Goal: Entertainment & Leisure: Consume media (video, audio)

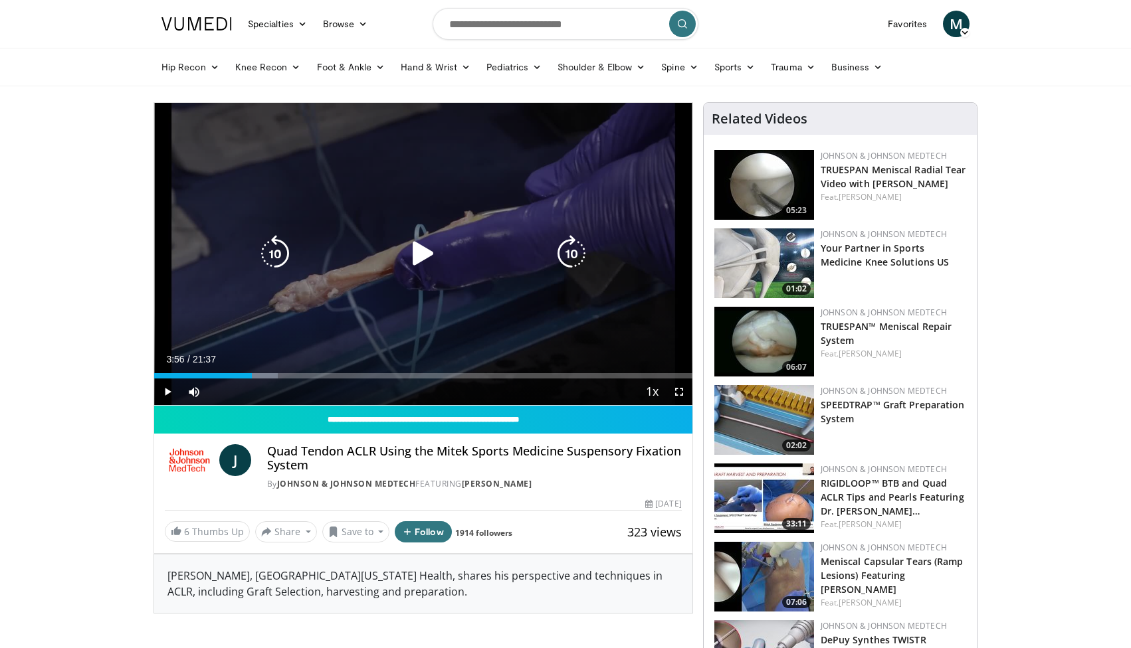
click at [411, 260] on icon "Video Player" at bounding box center [423, 253] width 37 height 37
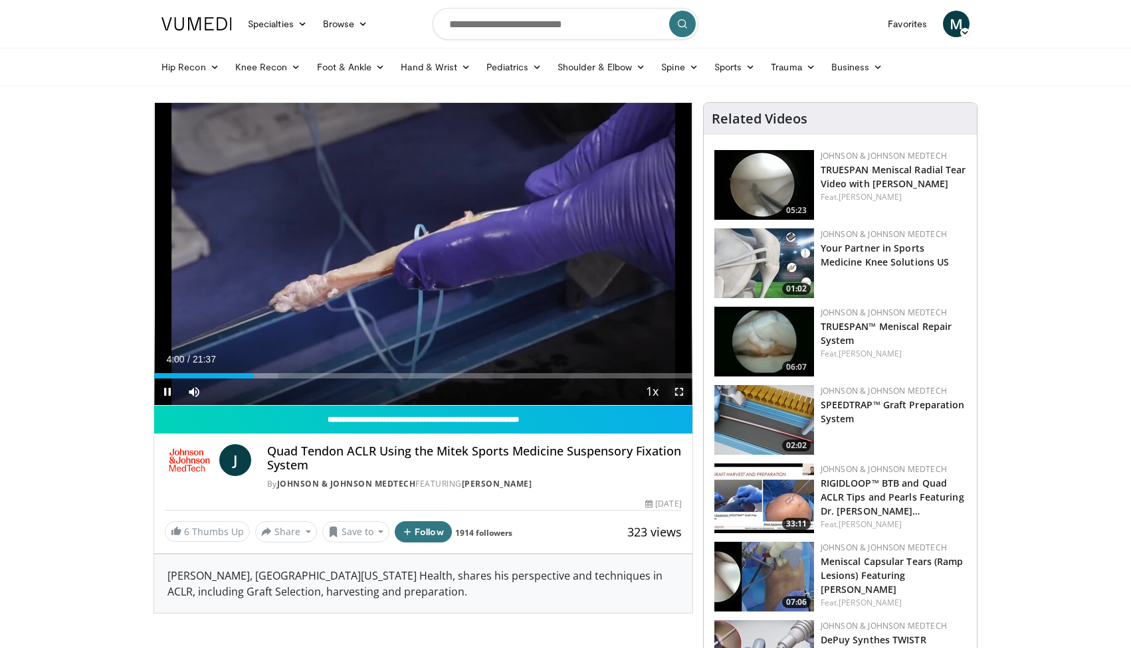
click at [682, 394] on span "Video Player" at bounding box center [679, 392] width 27 height 27
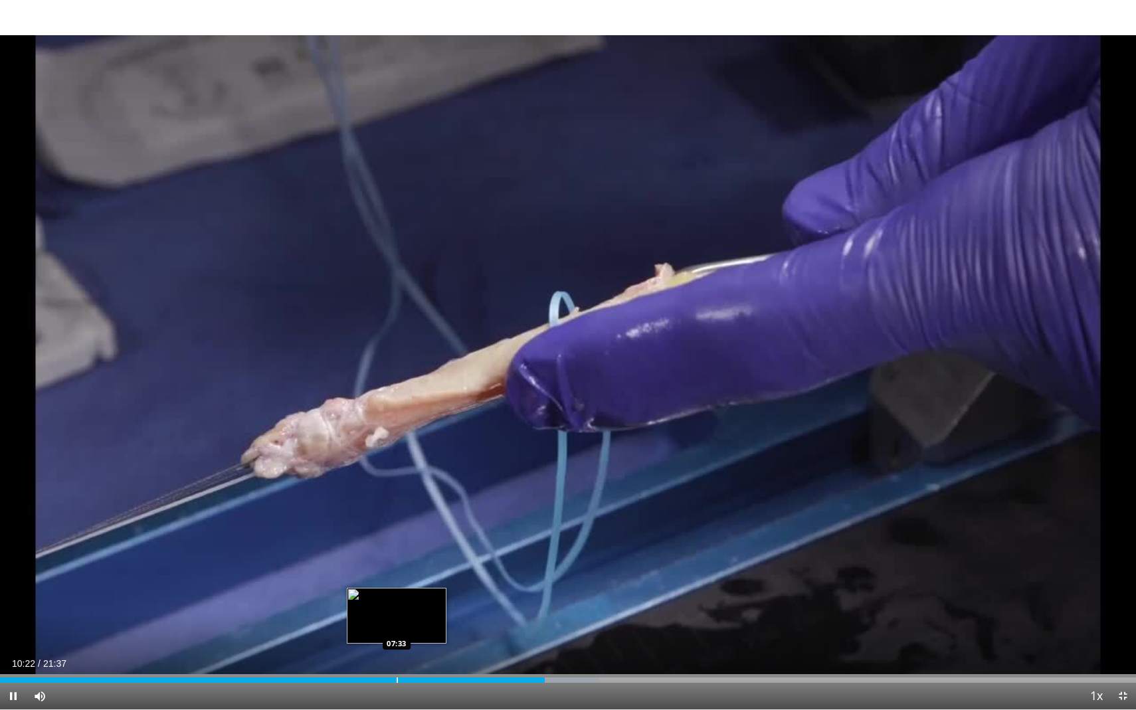
click at [397, 648] on div "Progress Bar" at bounding box center [397, 680] width 1 height 5
click at [369, 648] on div "Progress Bar" at bounding box center [369, 680] width 1 height 5
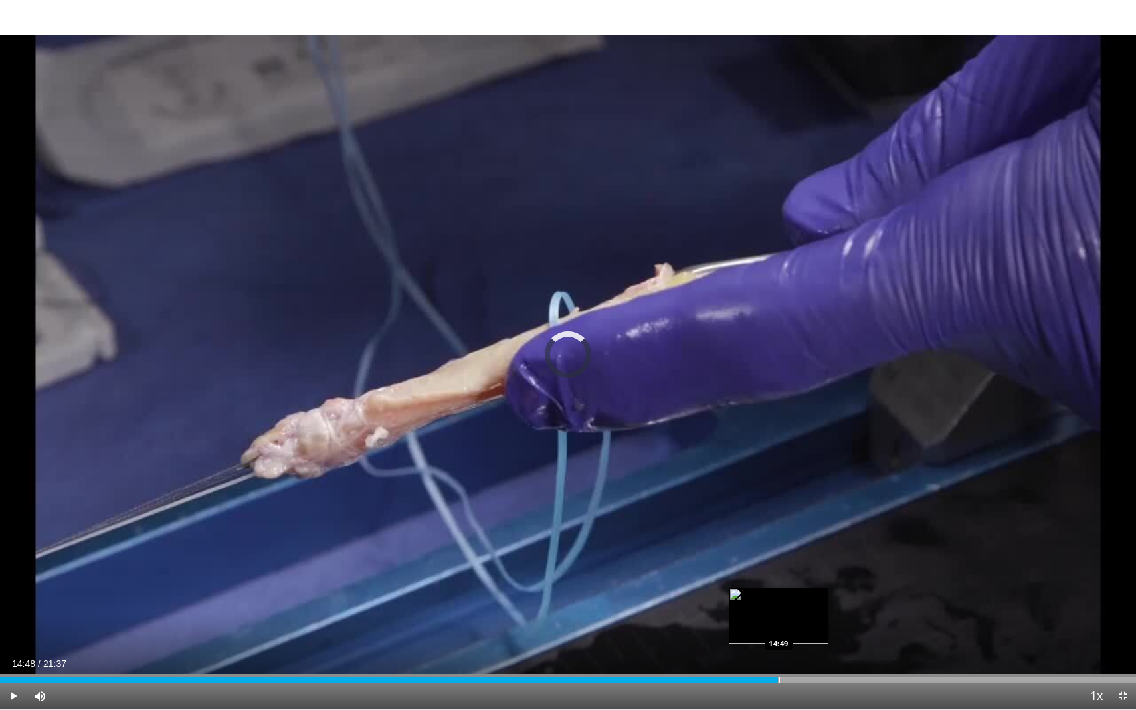
click at [778, 648] on div "Loaded : 38.98% 07:21 14:49" at bounding box center [568, 676] width 1136 height 13
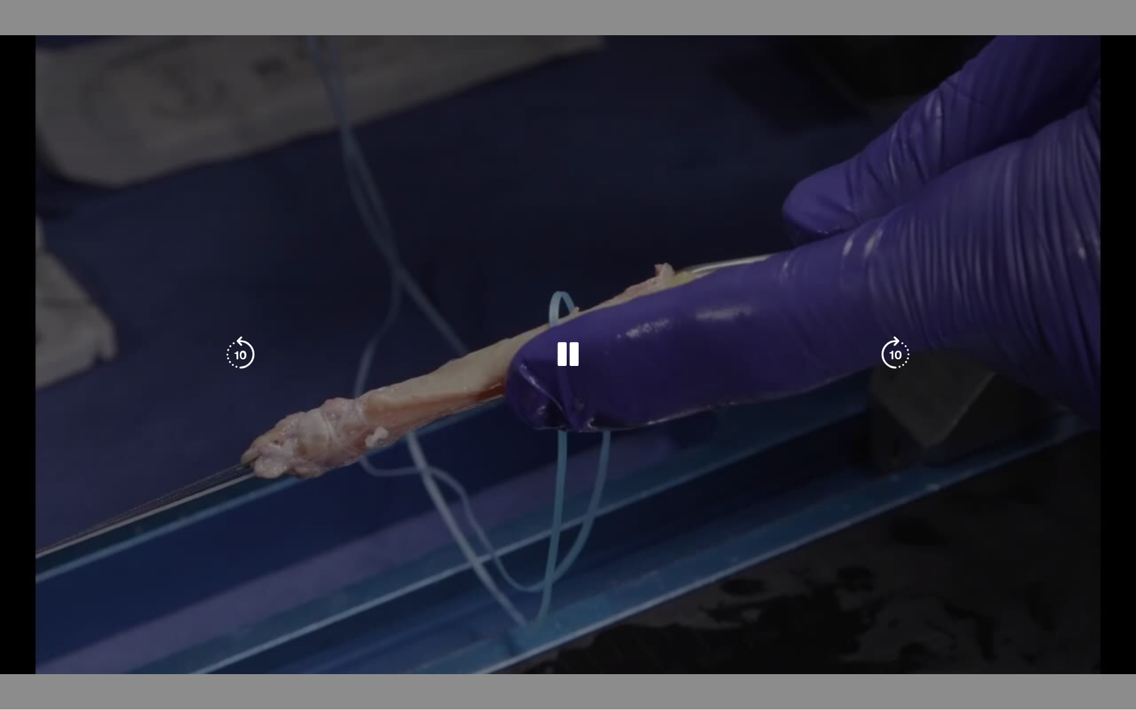
click at [749, 648] on video-js "**********" at bounding box center [568, 355] width 1136 height 710
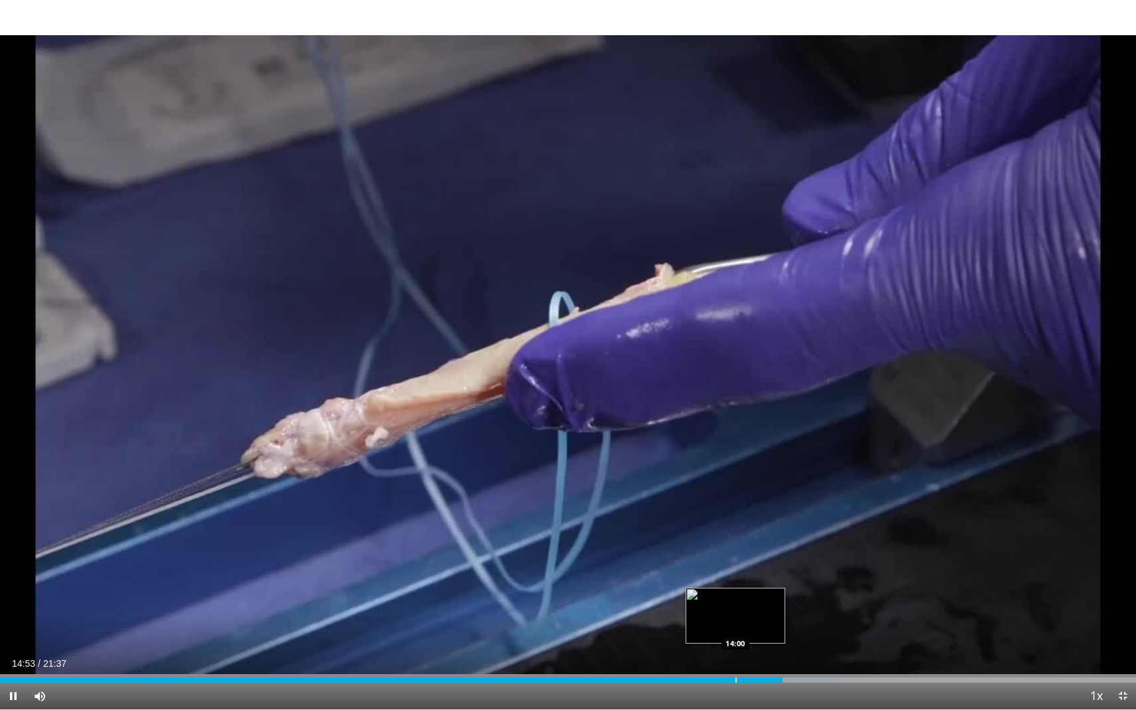
click at [736, 648] on div "Progress Bar" at bounding box center [735, 680] width 1 height 5
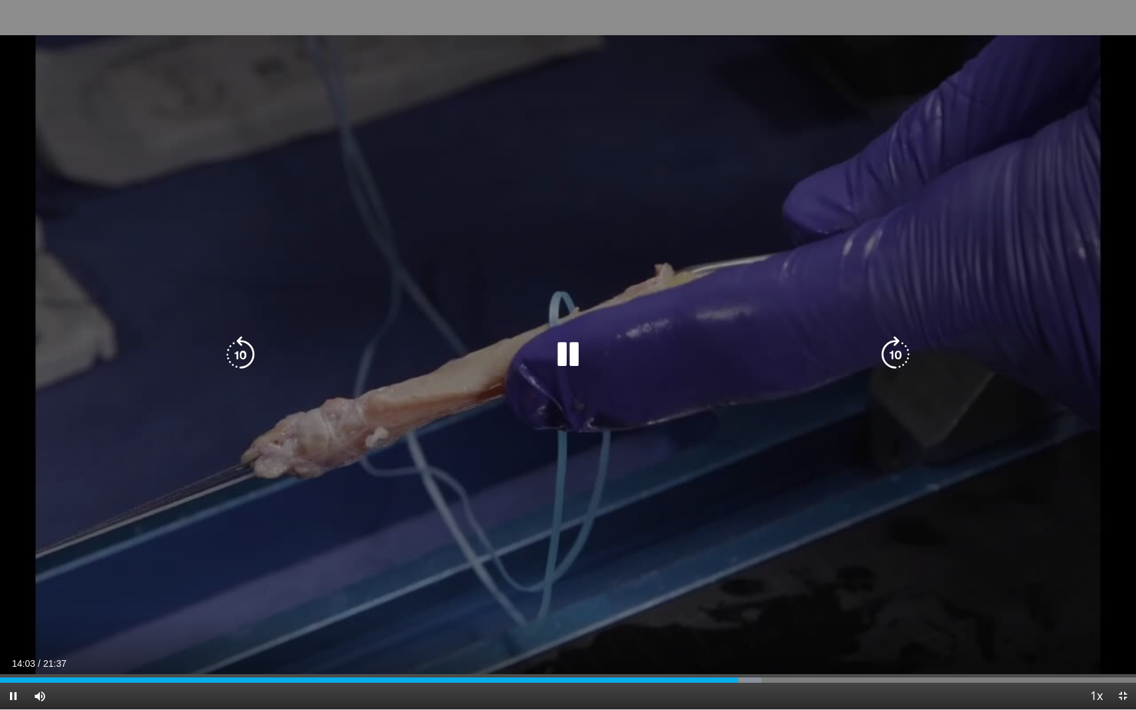
click at [776, 546] on div "20 seconds Tap to unmute" at bounding box center [568, 355] width 1136 height 710
click at [560, 360] on icon "Video Player" at bounding box center [567, 354] width 37 height 37
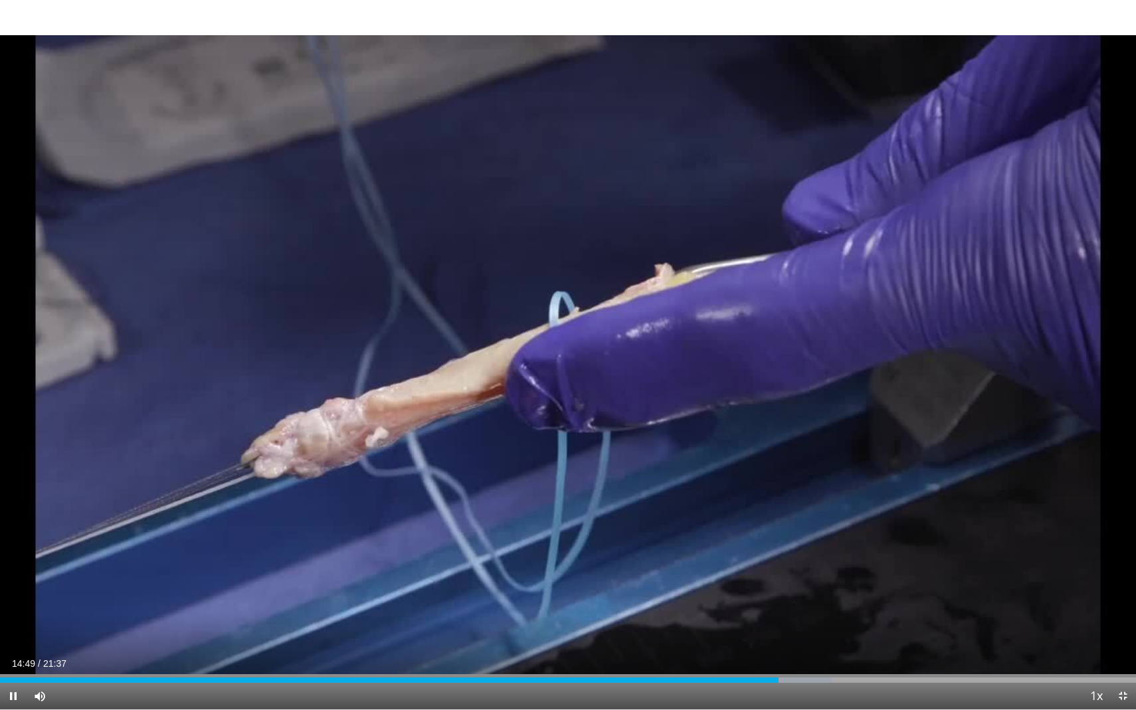
click at [813, 648] on div "Current Time 14:49 / Duration 21:37 Pause Skip Backward Skip Forward Mute Loade…" at bounding box center [568, 696] width 1136 height 27
click at [828, 648] on div "Loaded : 73.37% 14:50 15:46" at bounding box center [568, 676] width 1136 height 13
click at [869, 648] on div "Loaded : 77.82% 15:49 16:33" at bounding box center [568, 676] width 1136 height 13
click at [919, 648] on div "Progress Bar" at bounding box center [919, 680] width 1 height 5
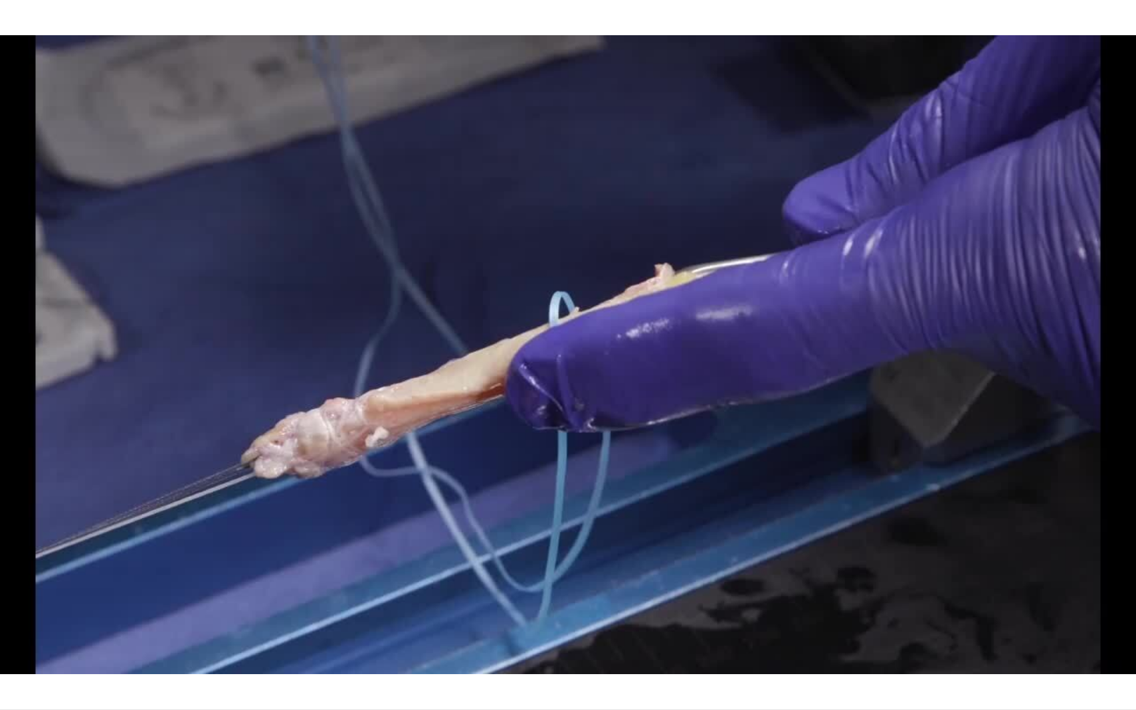
click at [934, 648] on div "20 seconds Tap to unmute" at bounding box center [568, 355] width 1136 height 710
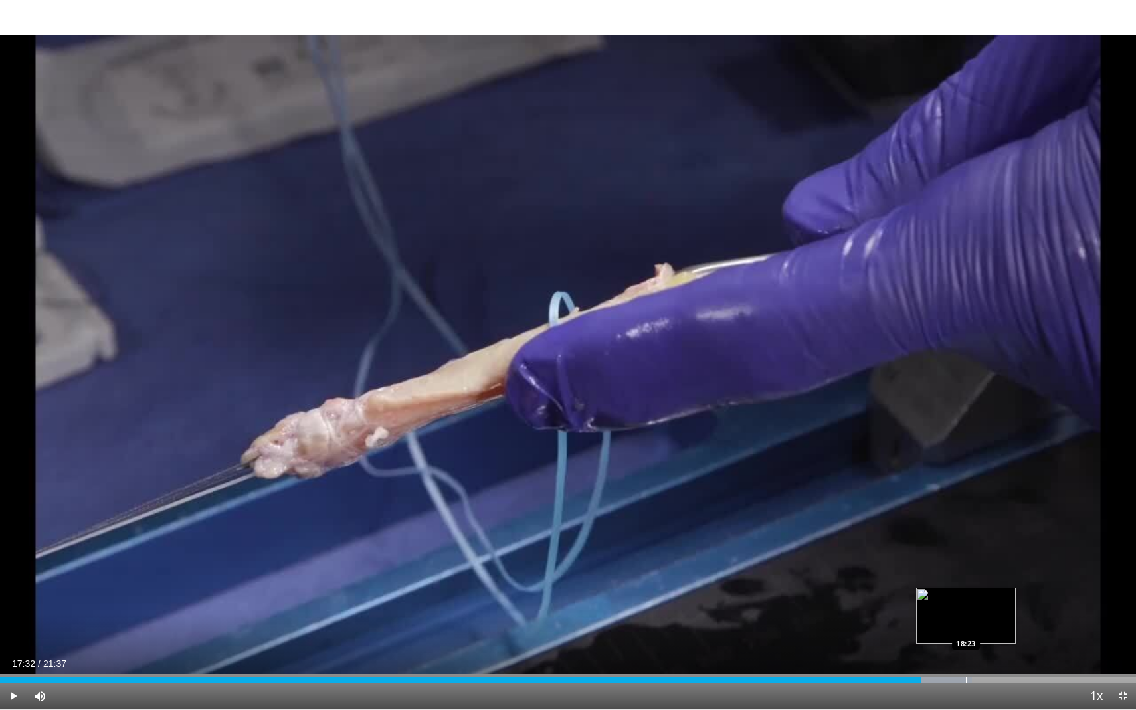
click at [966, 648] on div "Progress Bar" at bounding box center [966, 680] width 1 height 5
